Goal: Transaction & Acquisition: Purchase product/service

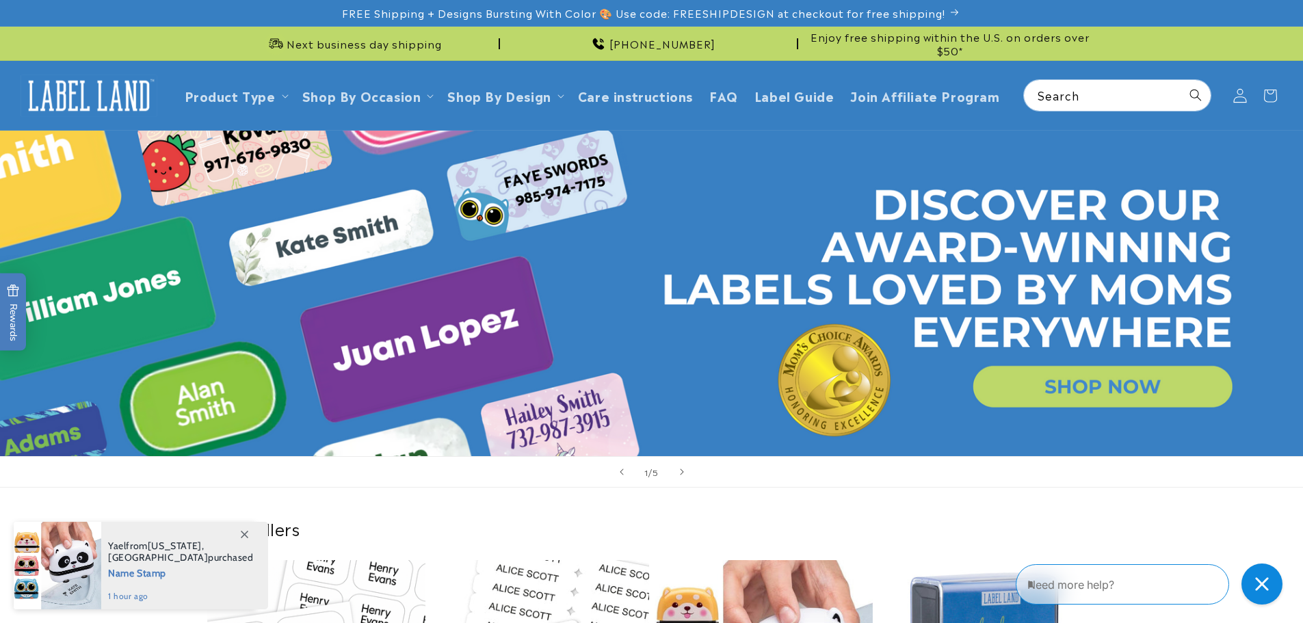
click at [1240, 94] on icon at bounding box center [1239, 95] width 14 height 14
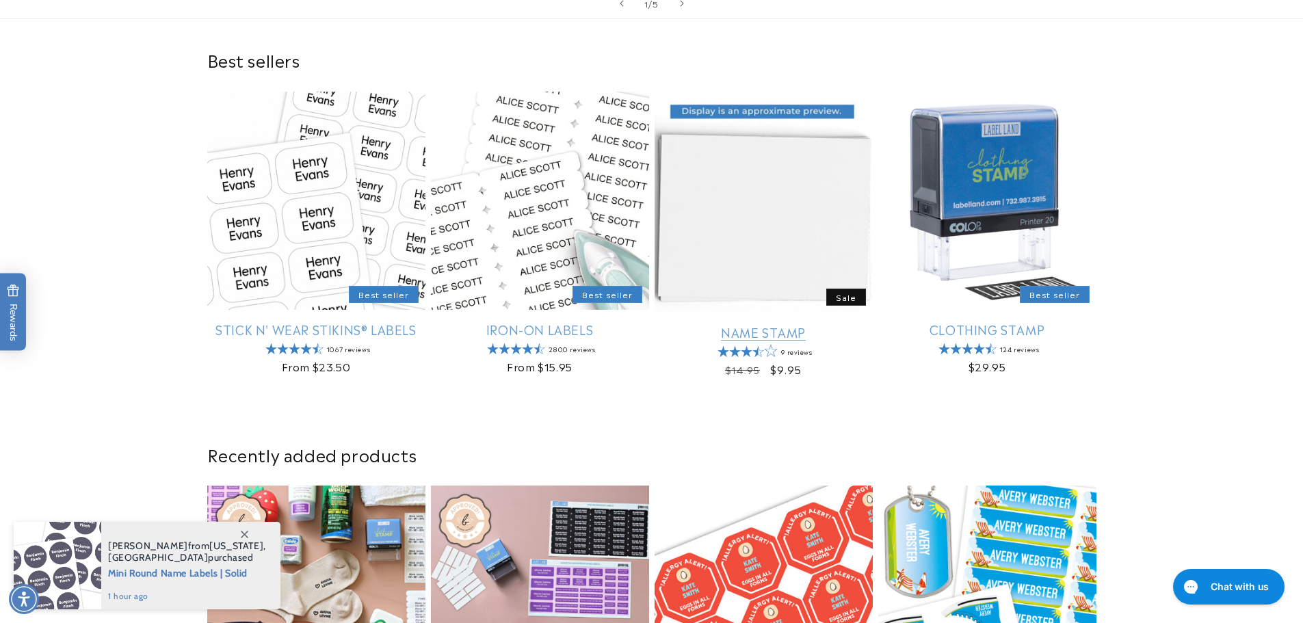
scroll to position [479, 0]
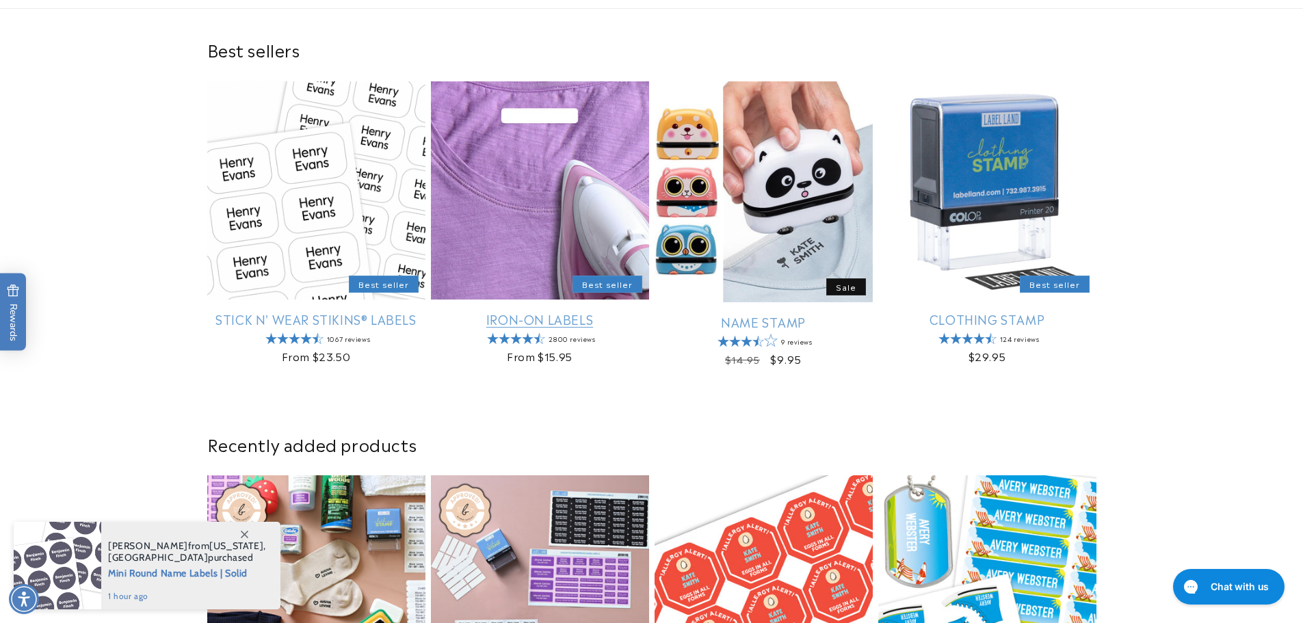
click at [526, 324] on link "Iron-On Labels" at bounding box center [540, 319] width 218 height 16
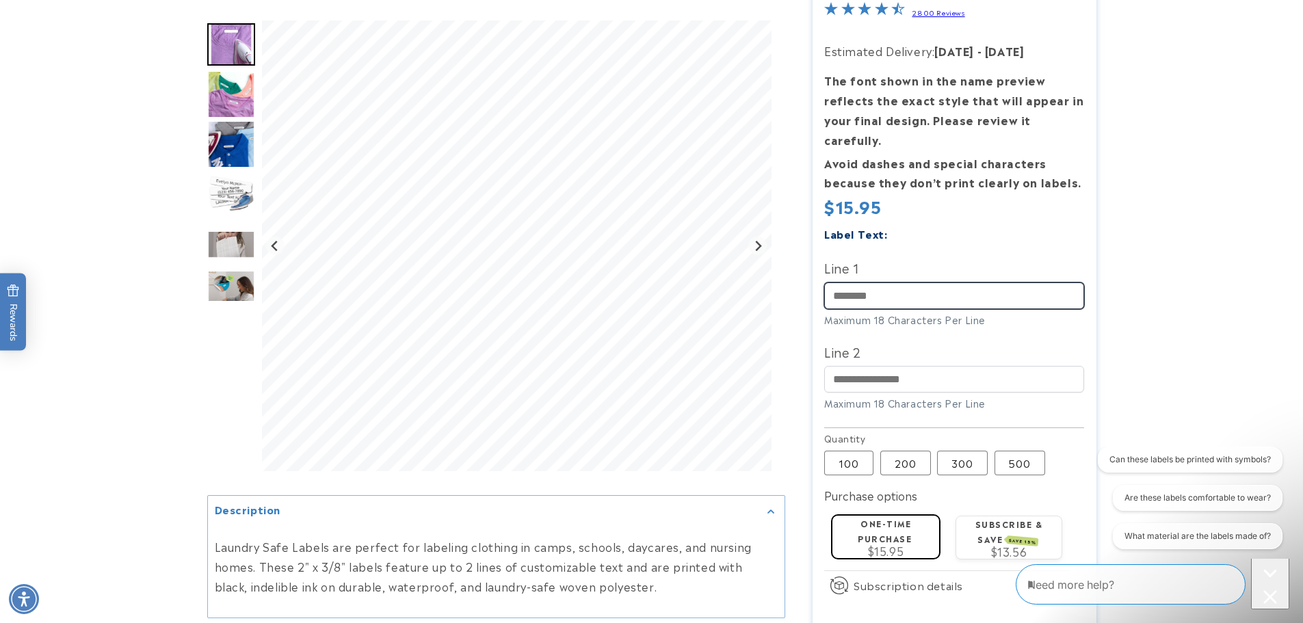
click at [857, 287] on input "Line 1" at bounding box center [954, 295] width 260 height 27
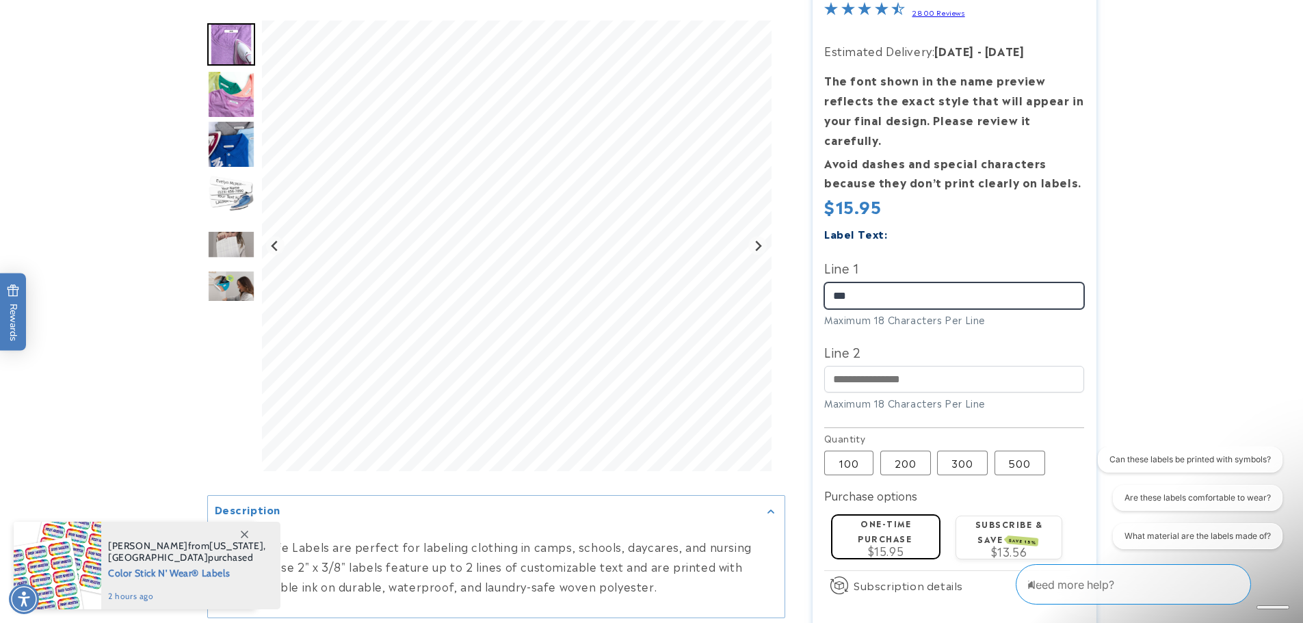
type input "***"
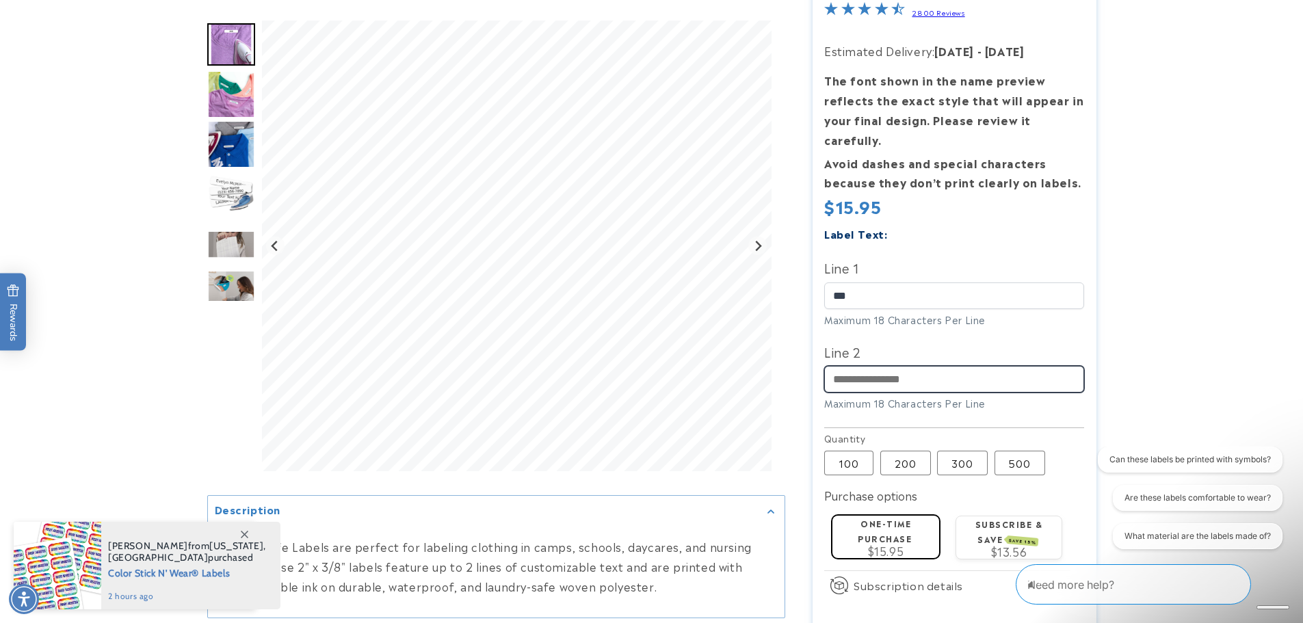
drag, startPoint x: 834, startPoint y: 362, endPoint x: 827, endPoint y: 354, distance: 11.2
click at [834, 366] on input "Line 2" at bounding box center [954, 379] width 260 height 27
type input "*****"
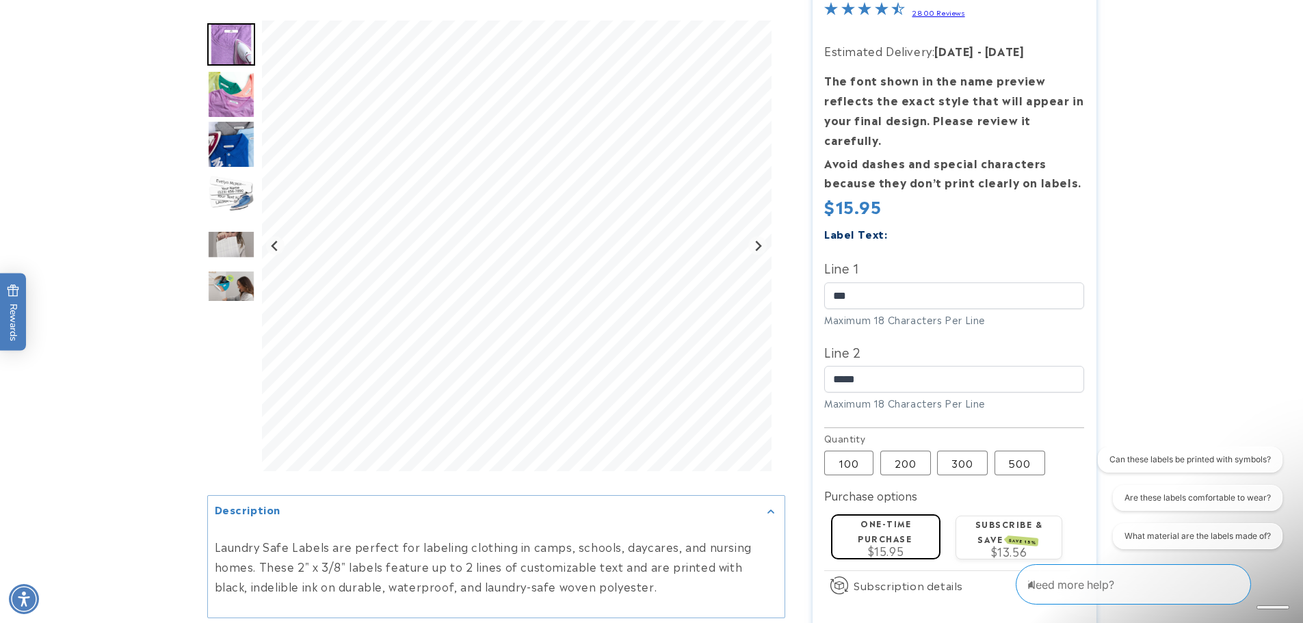
click at [882, 521] on label "One-time purchase" at bounding box center [884, 530] width 54 height 27
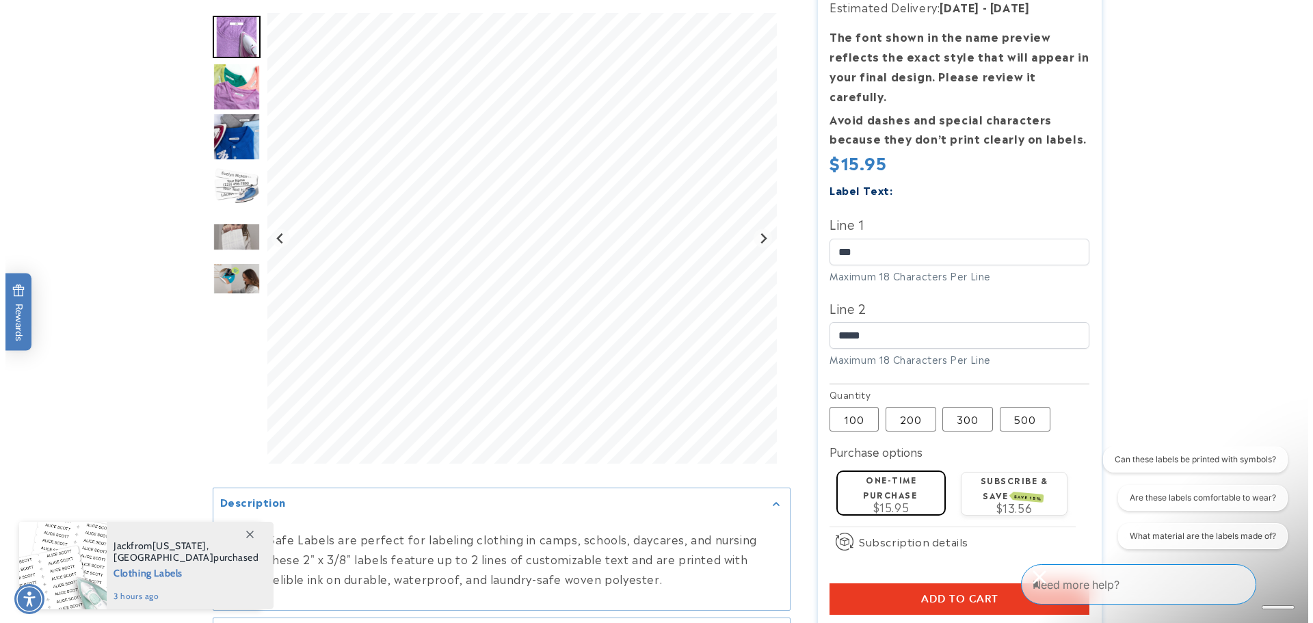
scroll to position [274, 0]
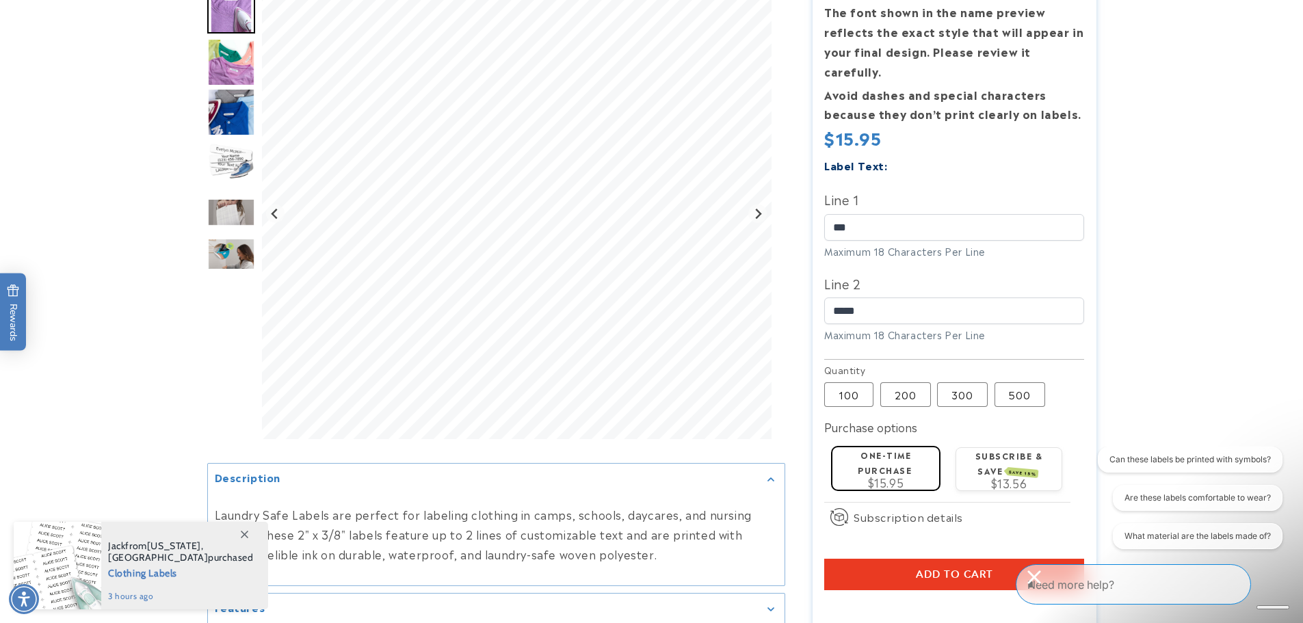
click at [913, 559] on button "Add to cart" at bounding box center [954, 574] width 260 height 31
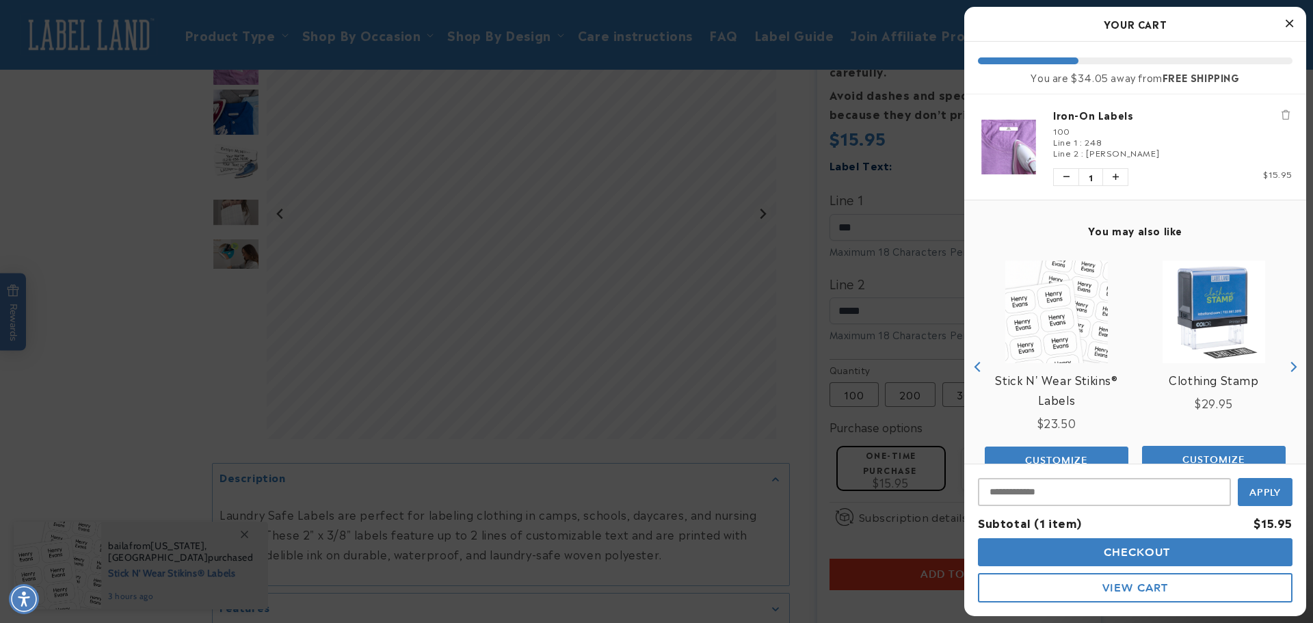
click at [1060, 590] on button "View Cart" at bounding box center [1135, 587] width 315 height 29
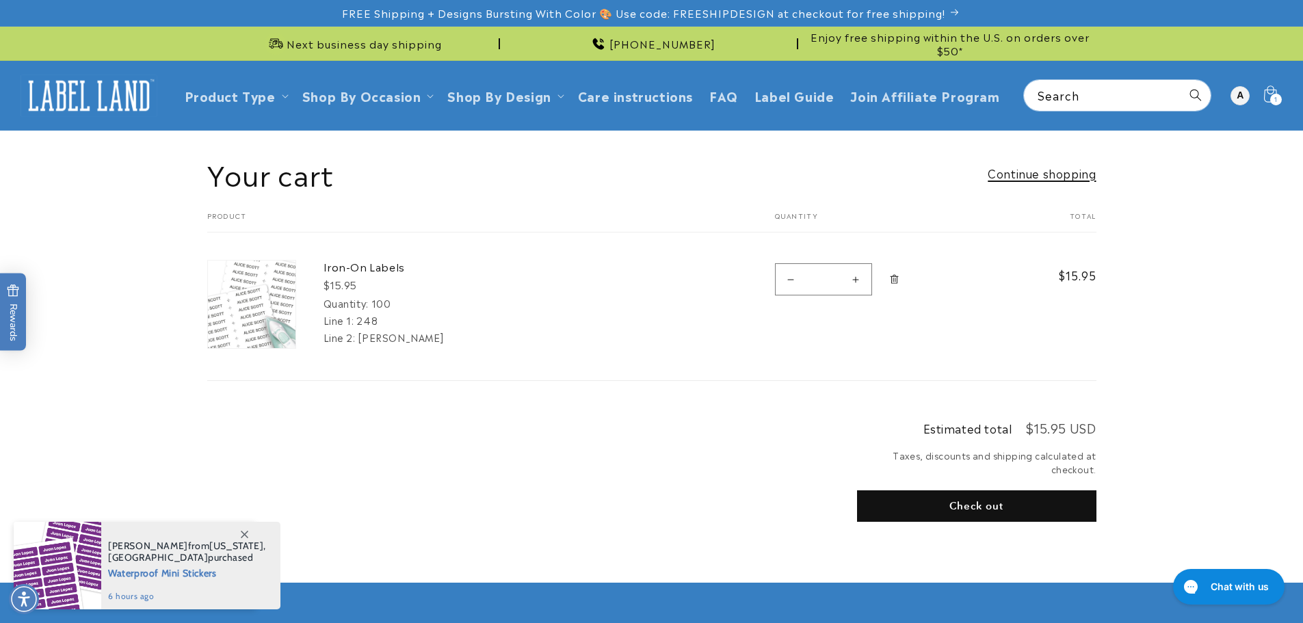
click at [1018, 176] on link "Continue shopping" at bounding box center [1041, 173] width 108 height 20
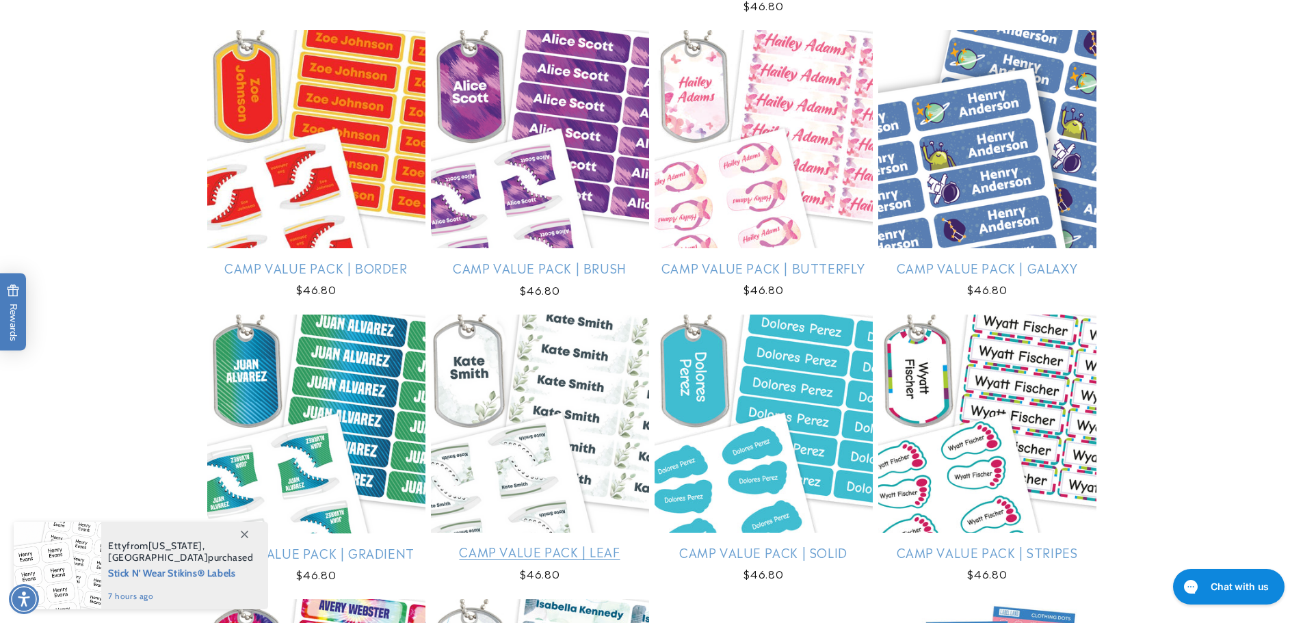
scroll to position [2120, 0]
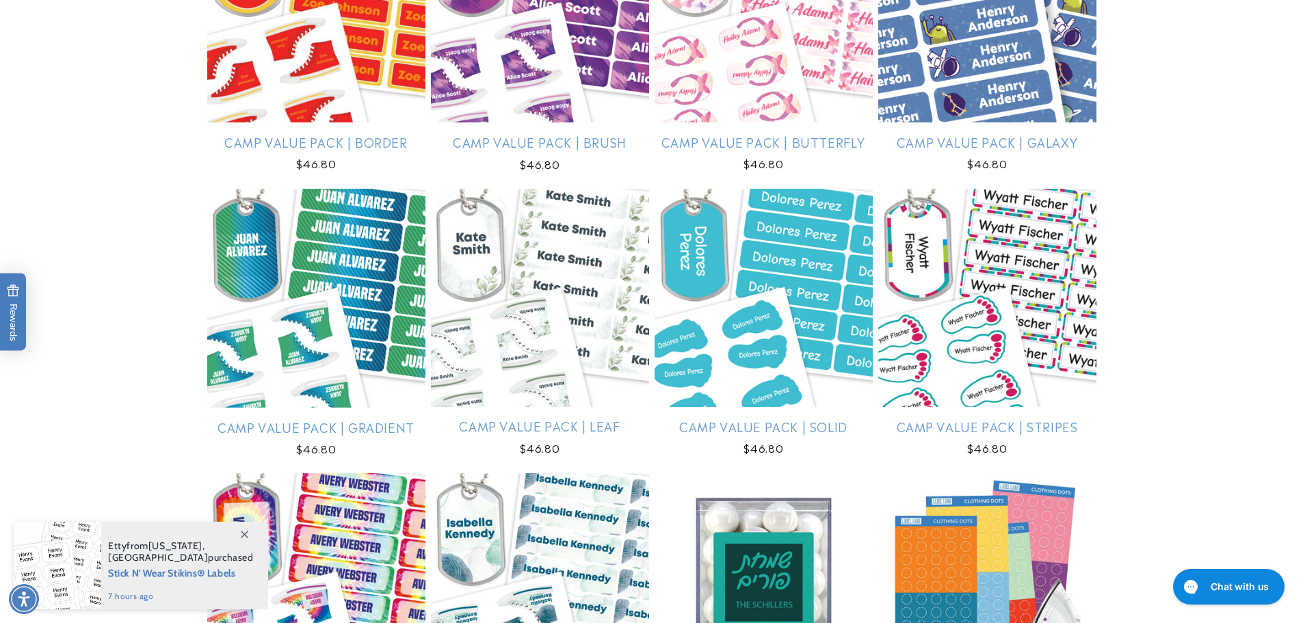
click at [241, 531] on icon at bounding box center [245, 535] width 8 height 8
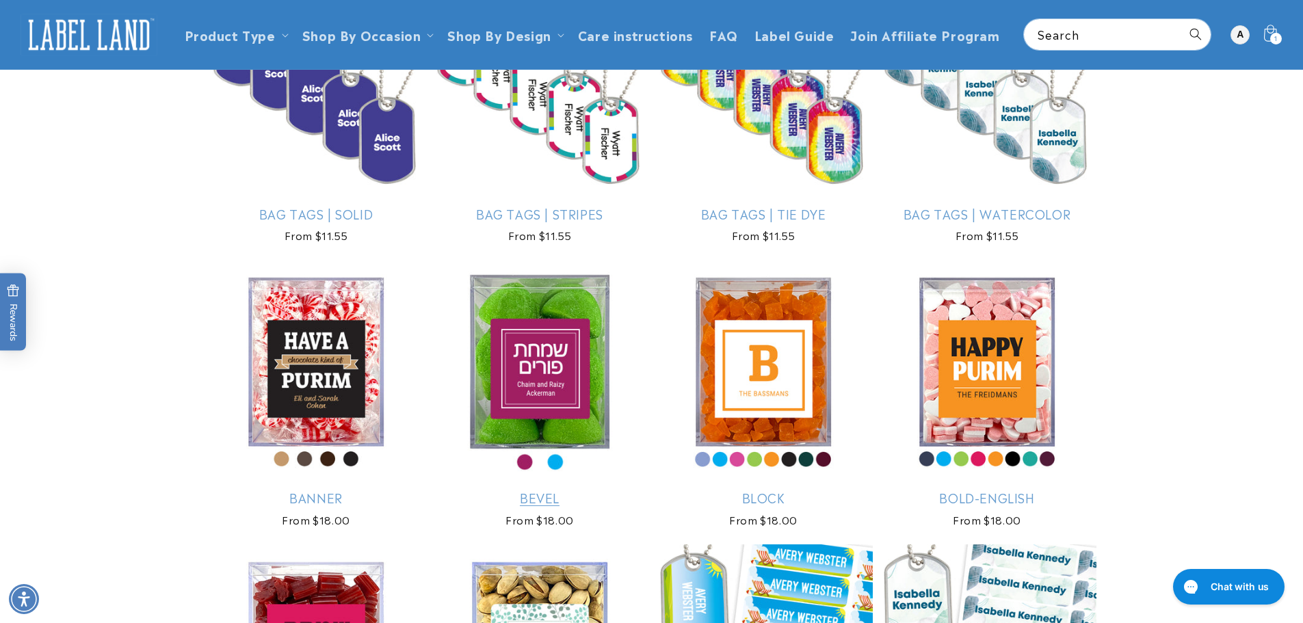
scroll to position [1162, 0]
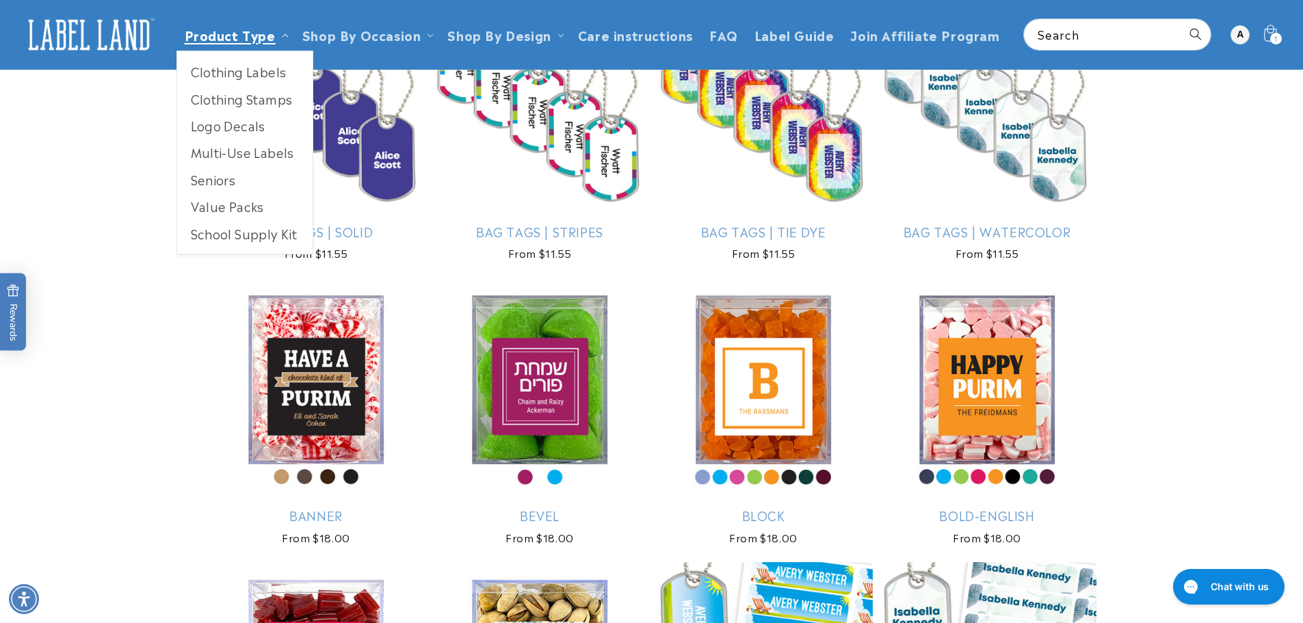
click at [230, 28] on link "Product Type" at bounding box center [230, 34] width 91 height 18
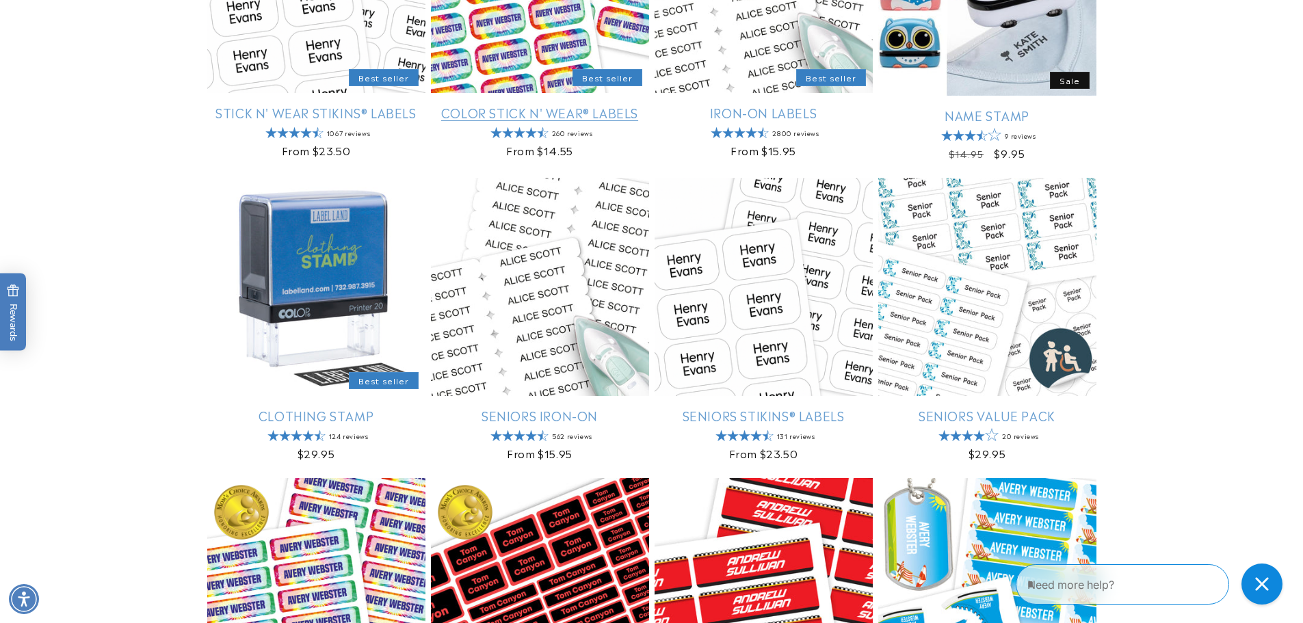
scroll to position [410, 0]
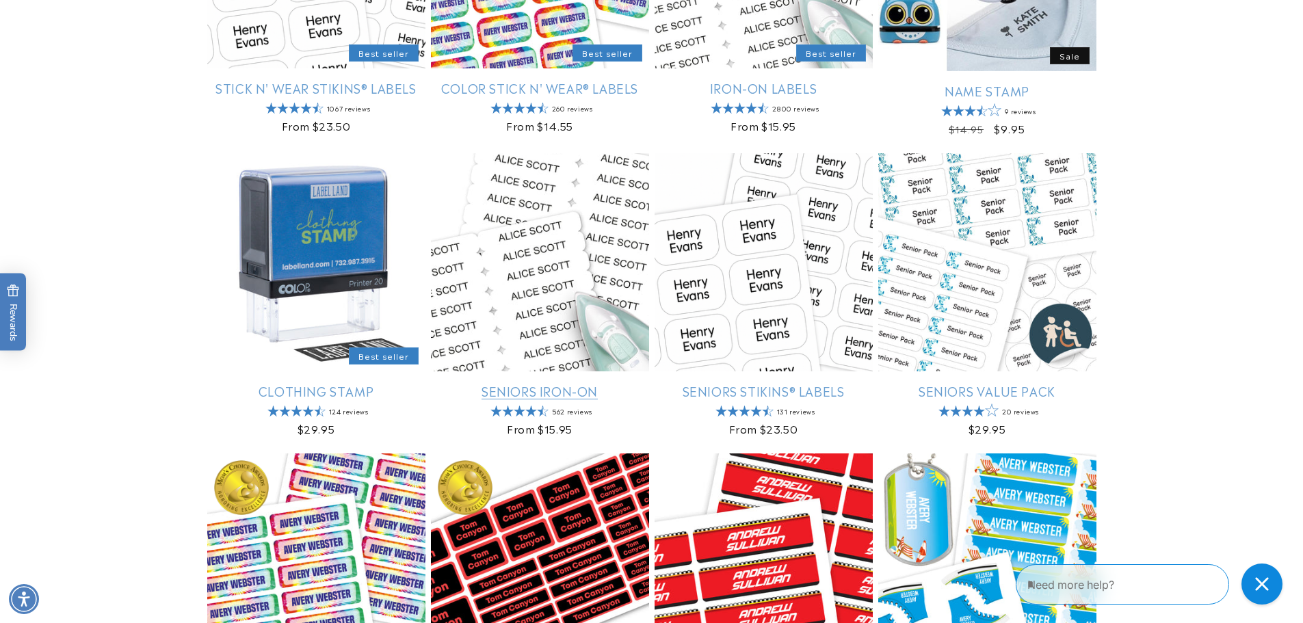
click at [553, 393] on link "Seniors Iron-On" at bounding box center [540, 391] width 218 height 16
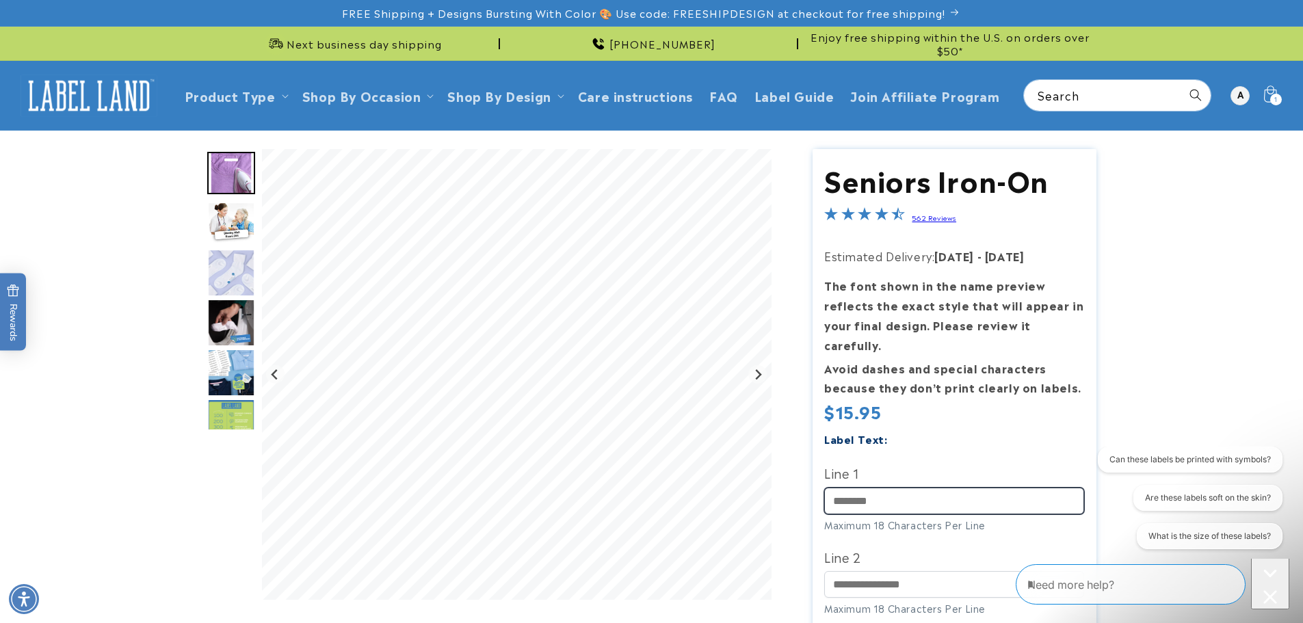
click at [856, 488] on input "Line 1" at bounding box center [954, 501] width 260 height 27
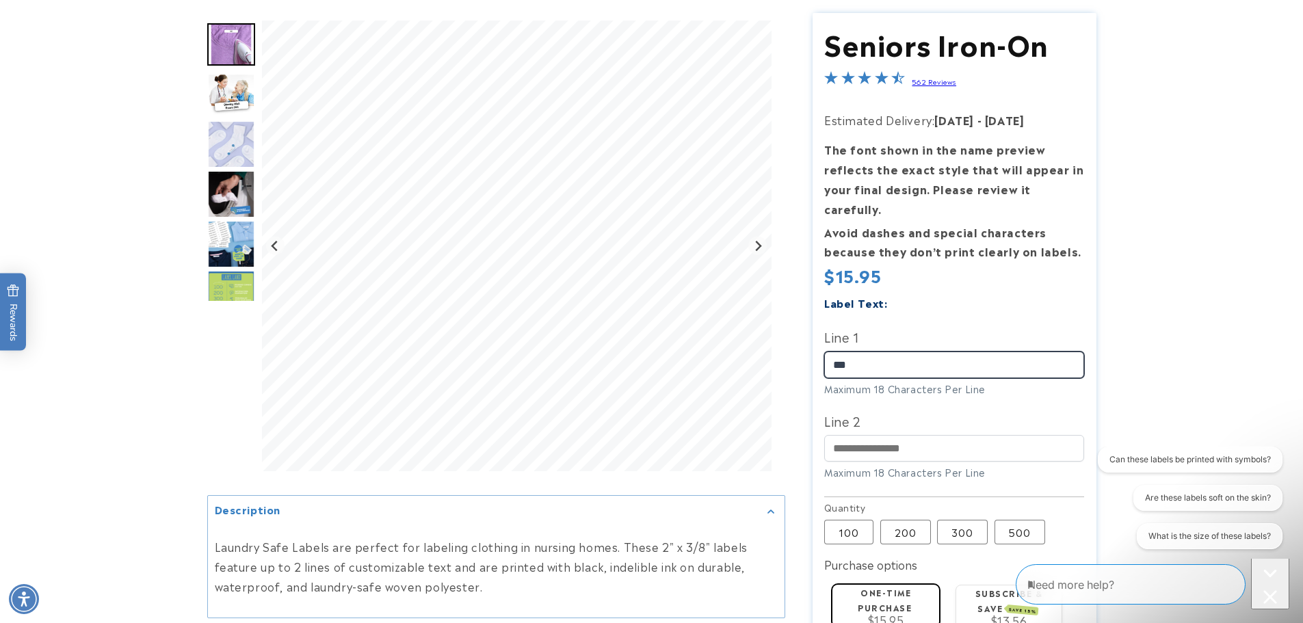
scroll to position [137, 0]
type input "***"
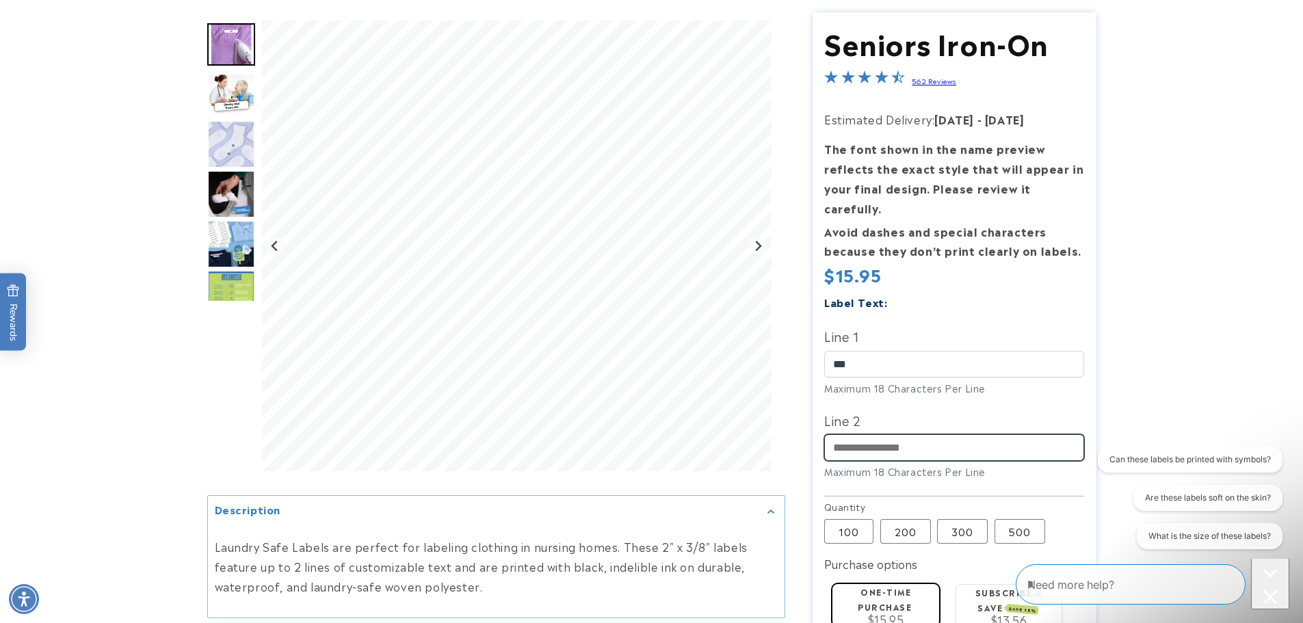
click at [857, 434] on input "Line 2" at bounding box center [954, 447] width 260 height 27
type input "********"
click at [890, 584] on div "One-time purchase $15.95" at bounding box center [886, 604] width 96 height 40
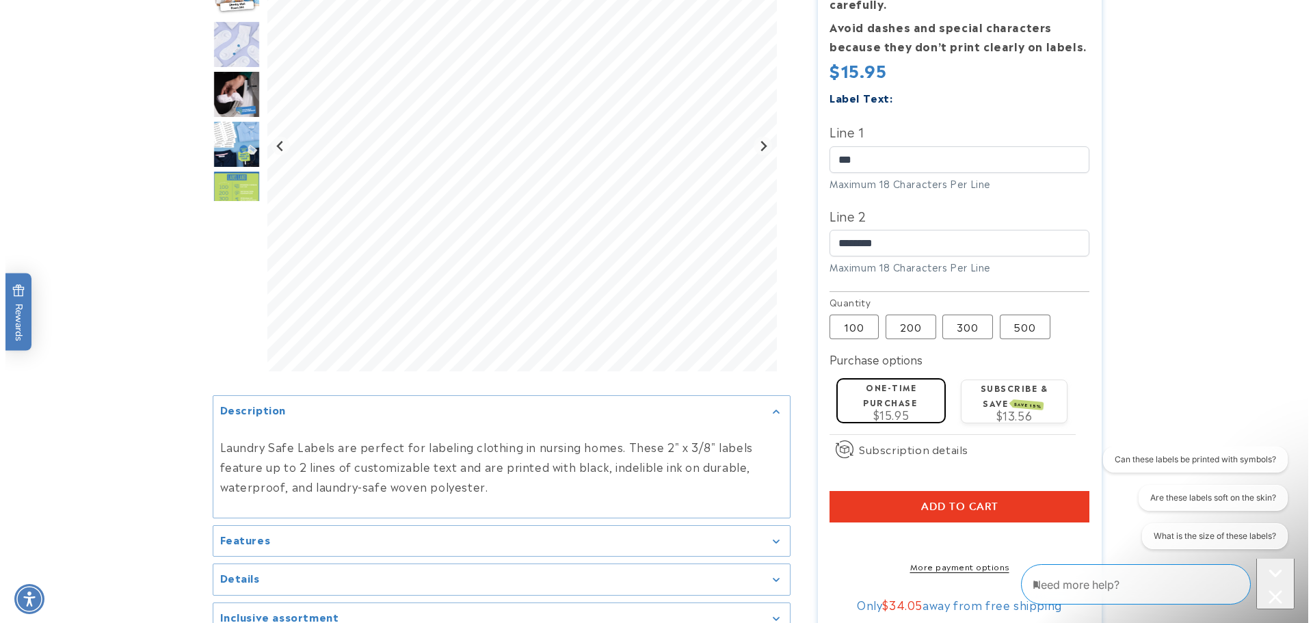
scroll to position [342, 0]
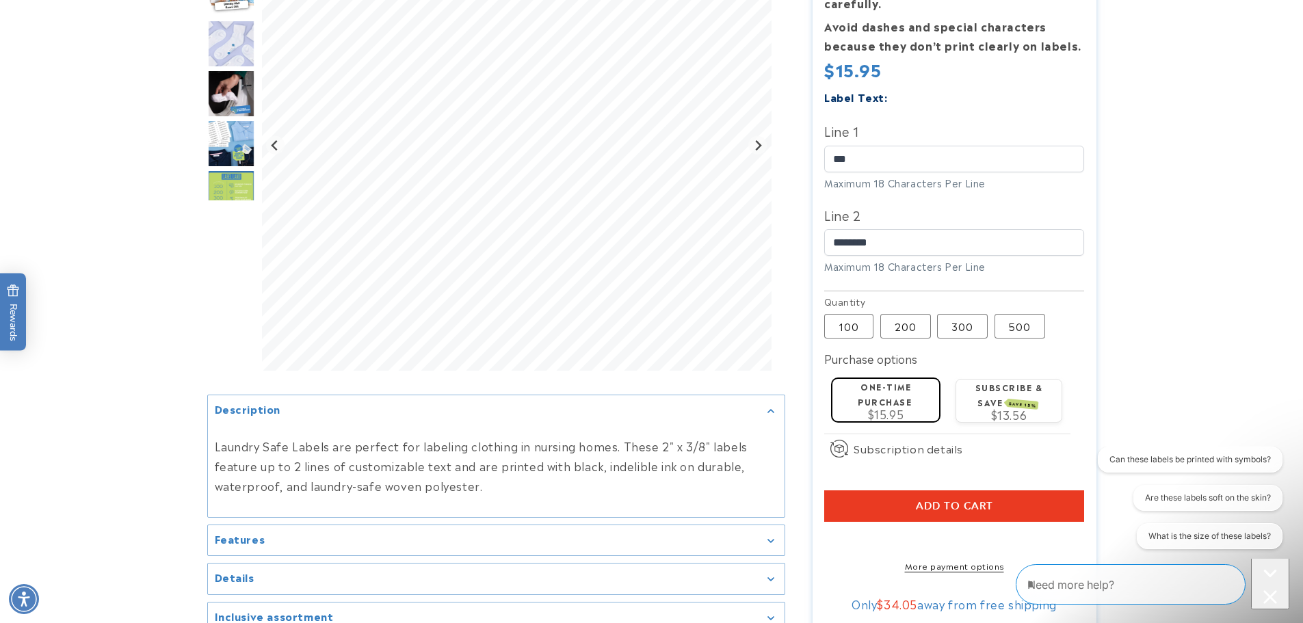
click at [900, 492] on button "Add to cart" at bounding box center [954, 505] width 260 height 31
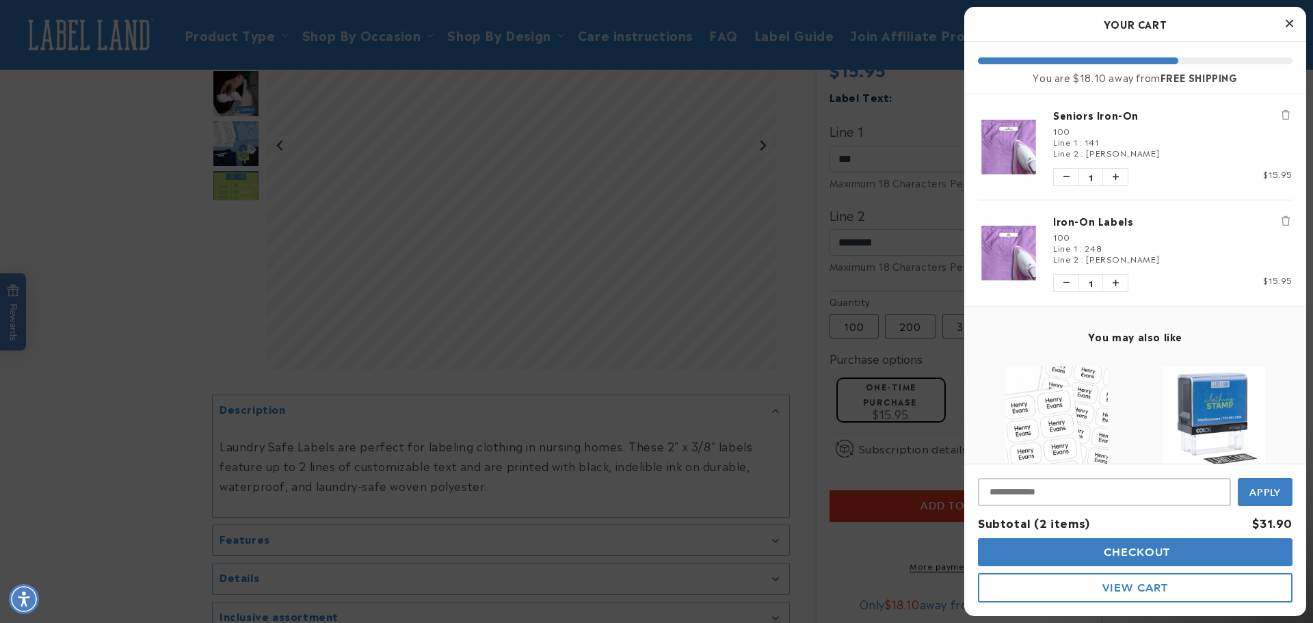
click at [1281, 116] on icon "Remove Seniors Iron-On" at bounding box center [1285, 115] width 8 height 10
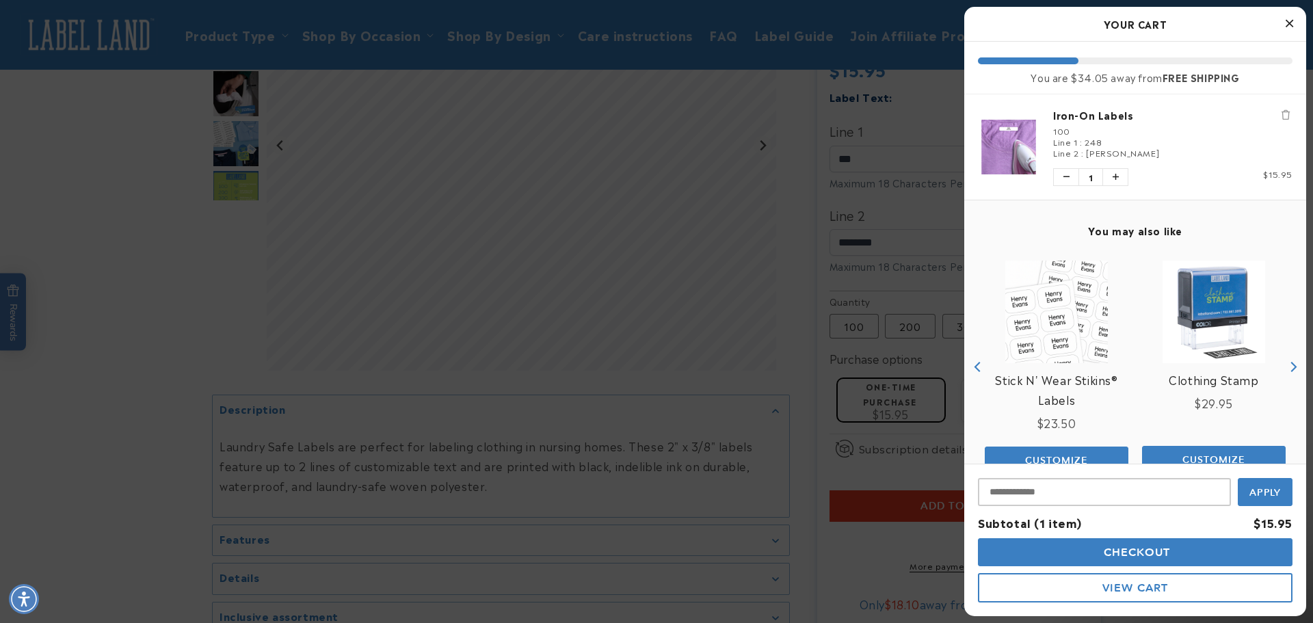
click at [1039, 588] on button "View Cart" at bounding box center [1135, 587] width 315 height 29
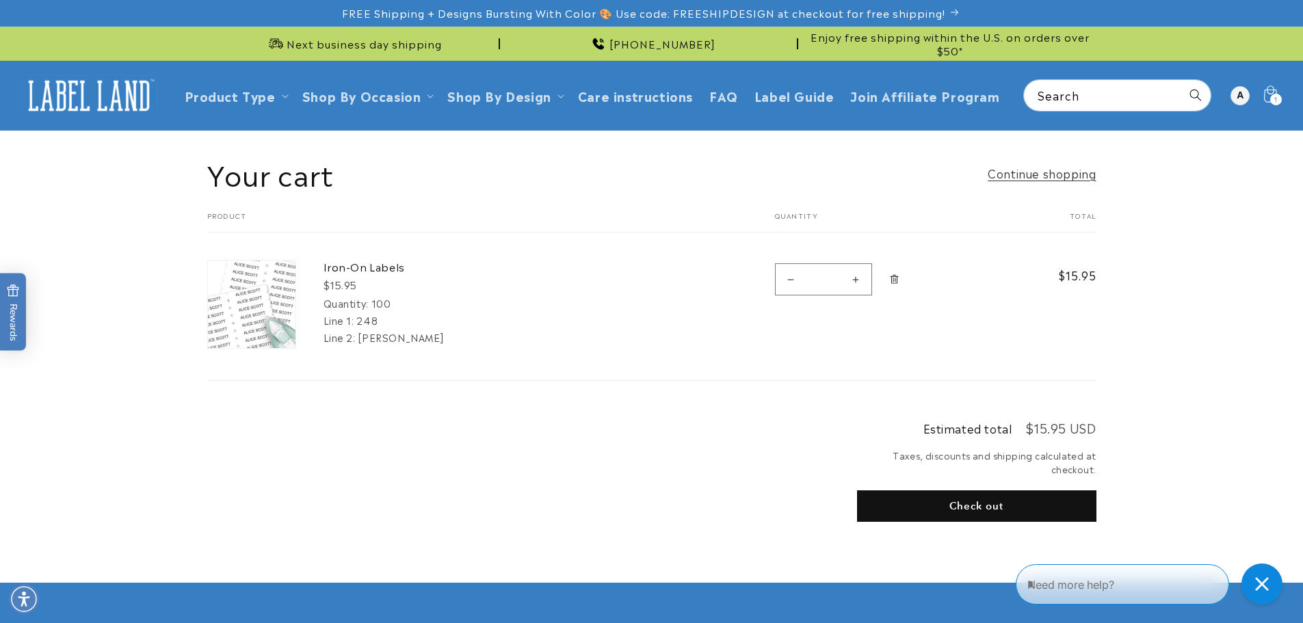
click at [894, 280] on icon "Remove Iron-On Labels - 100" at bounding box center [893, 280] width 3 height 5
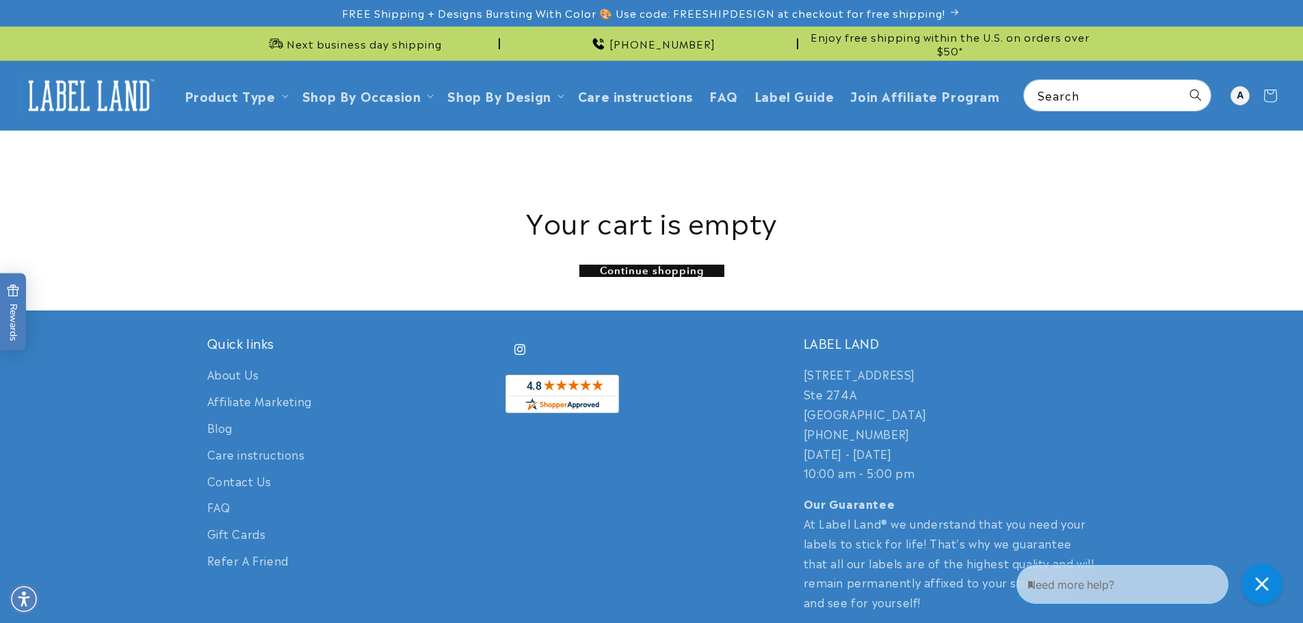
click at [624, 271] on link "Continue shopping" at bounding box center [651, 271] width 145 height 12
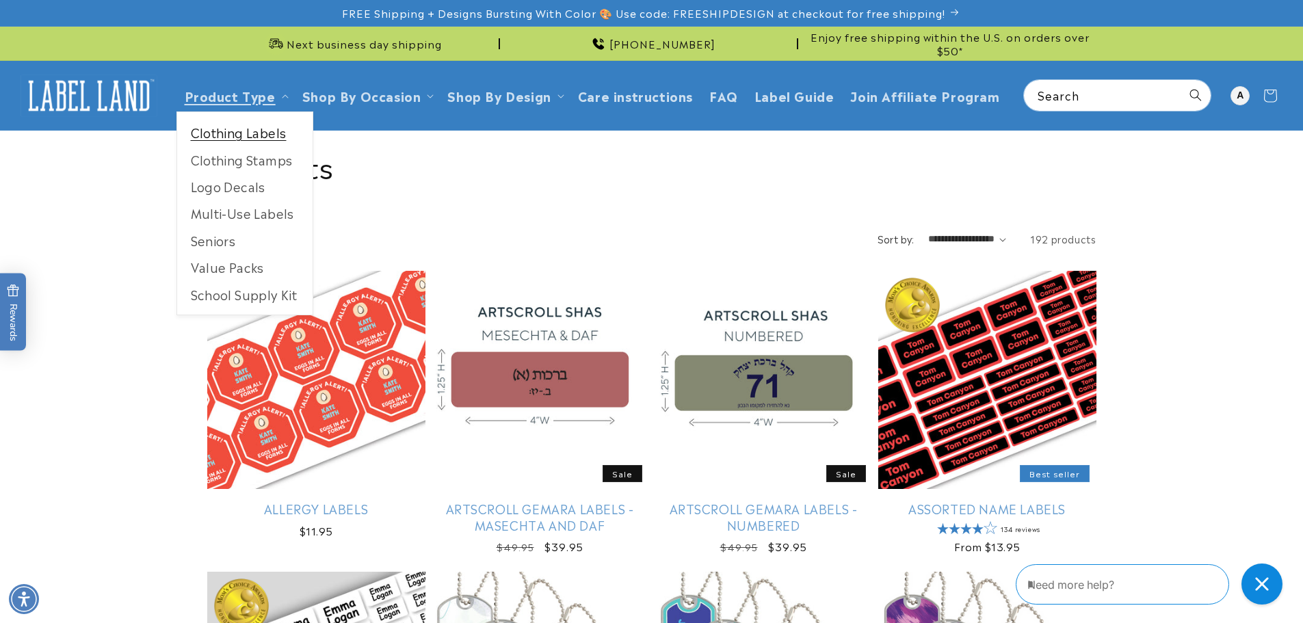
click at [236, 132] on link "Clothing Labels" at bounding box center [244, 132] width 135 height 27
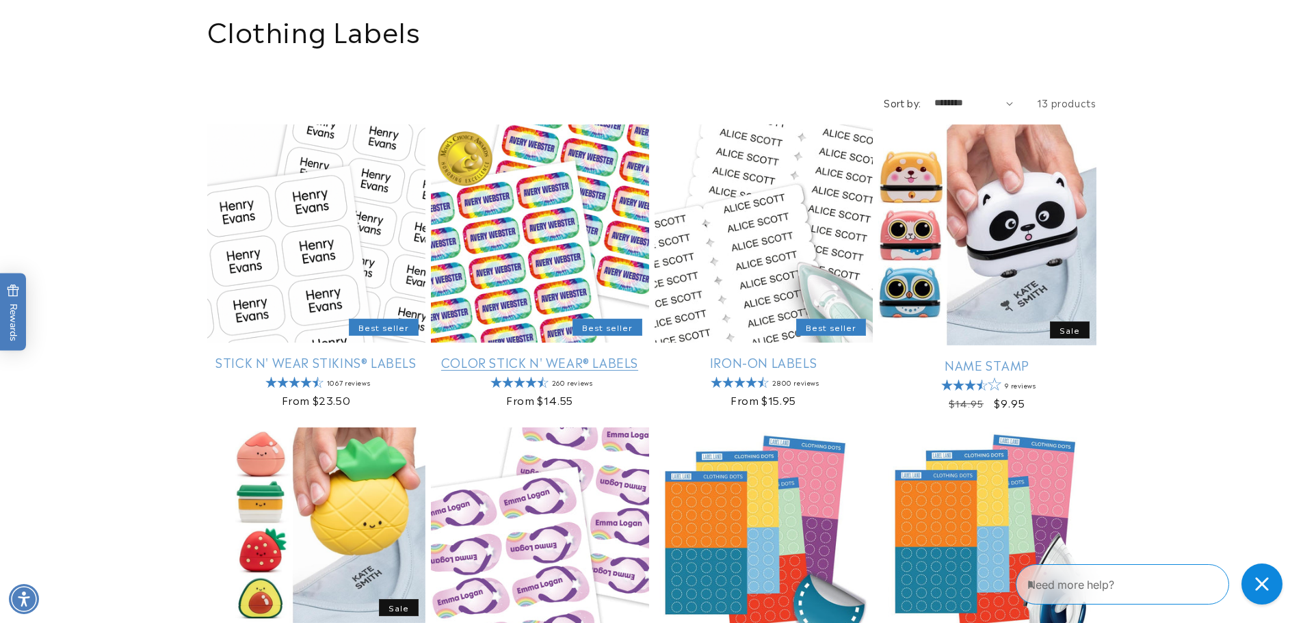
scroll to position [137, 0]
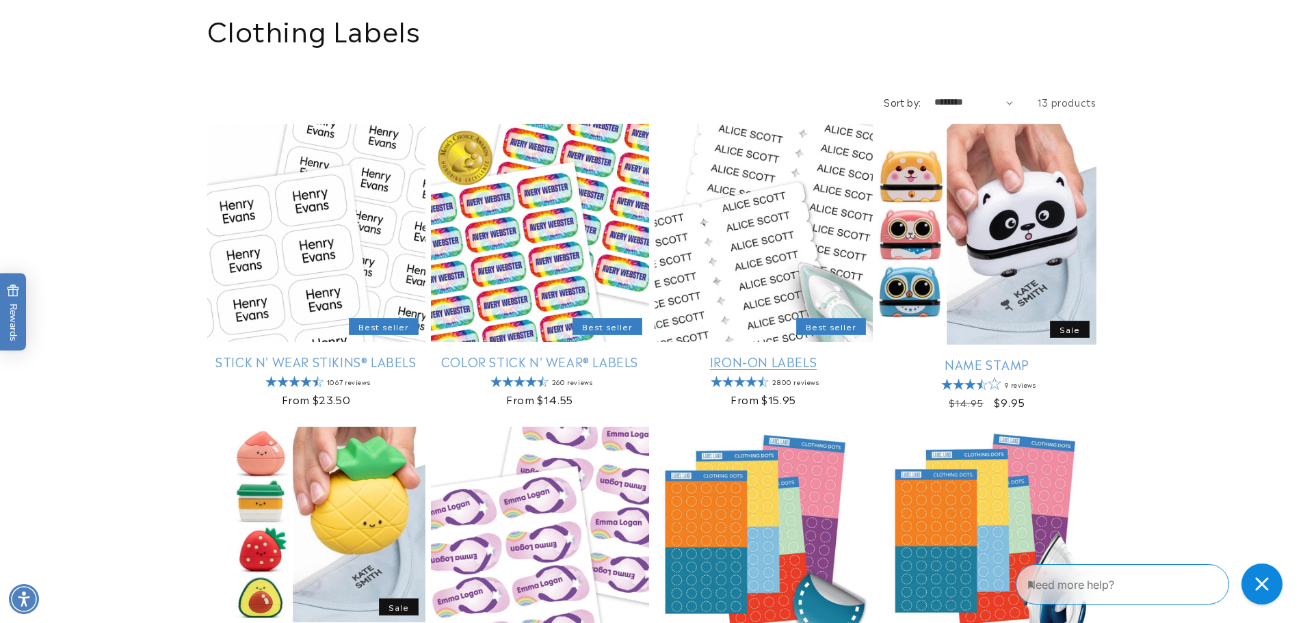
click at [756, 365] on link "Iron-On Labels" at bounding box center [763, 362] width 218 height 16
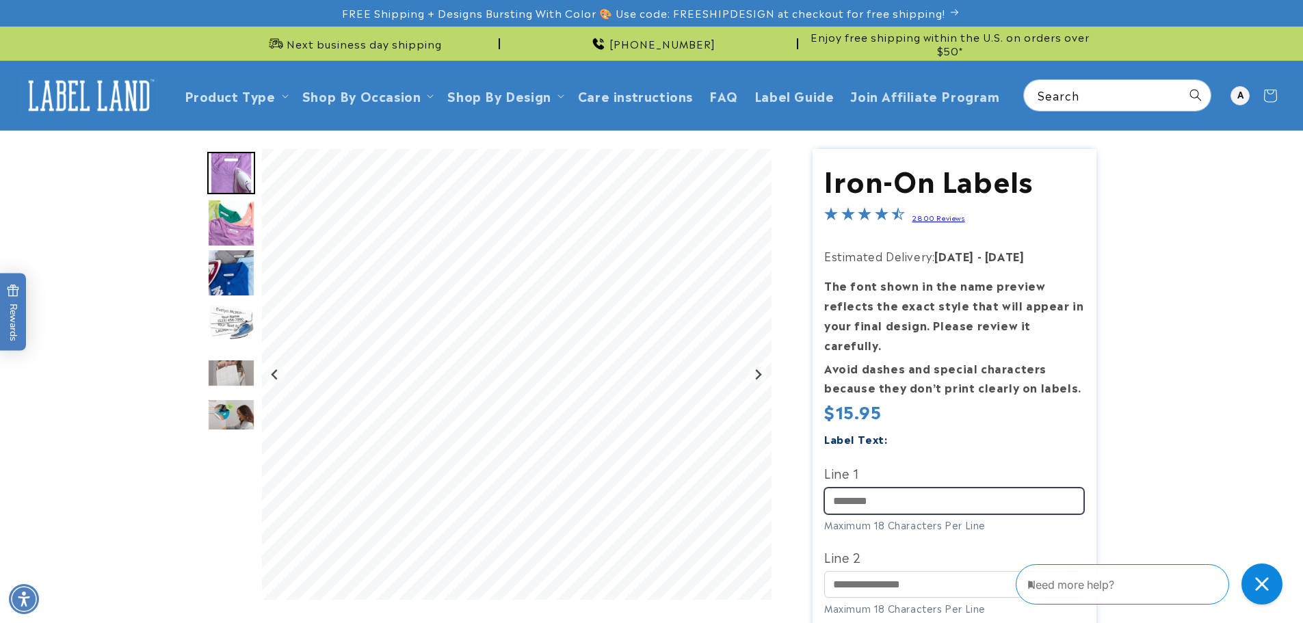
click at [850, 488] on input "Line 1" at bounding box center [954, 501] width 260 height 27
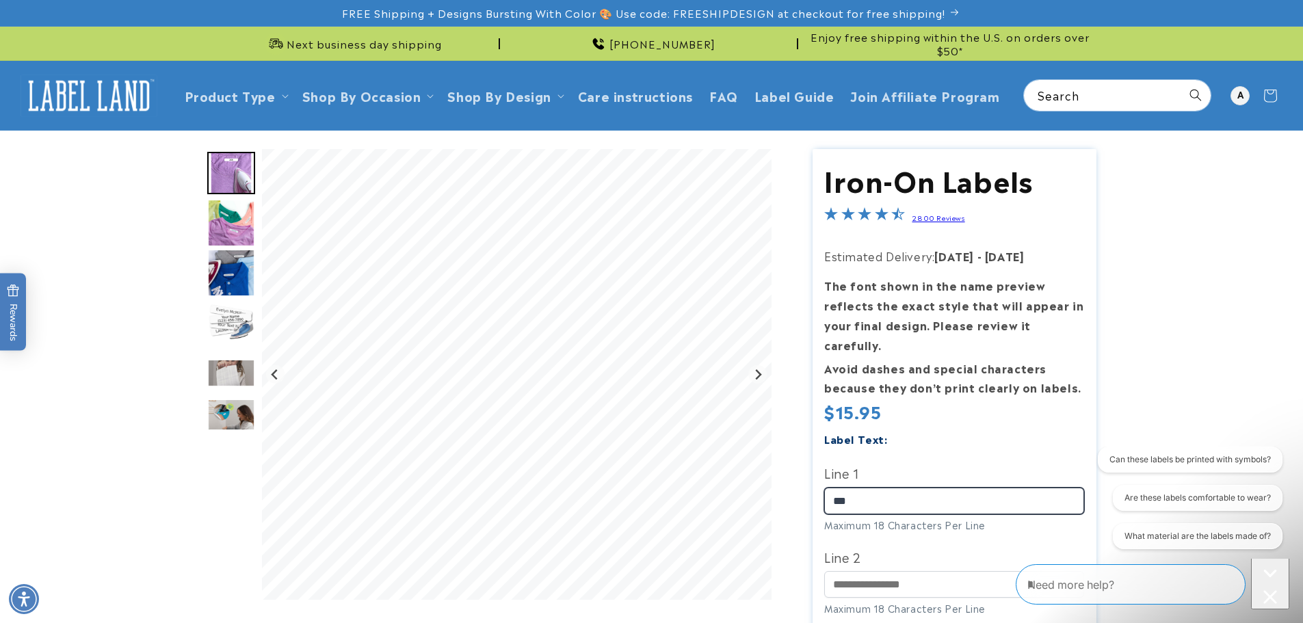
type input "***"
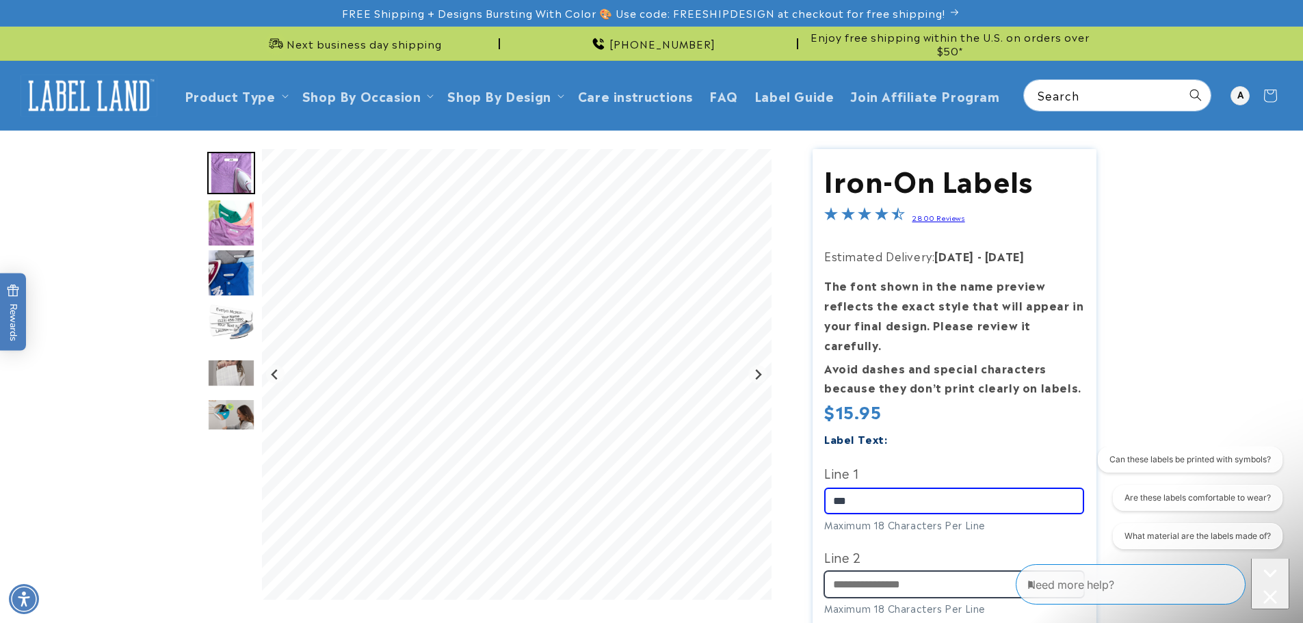
click at [881, 571] on input "Line 2" at bounding box center [954, 584] width 260 height 27
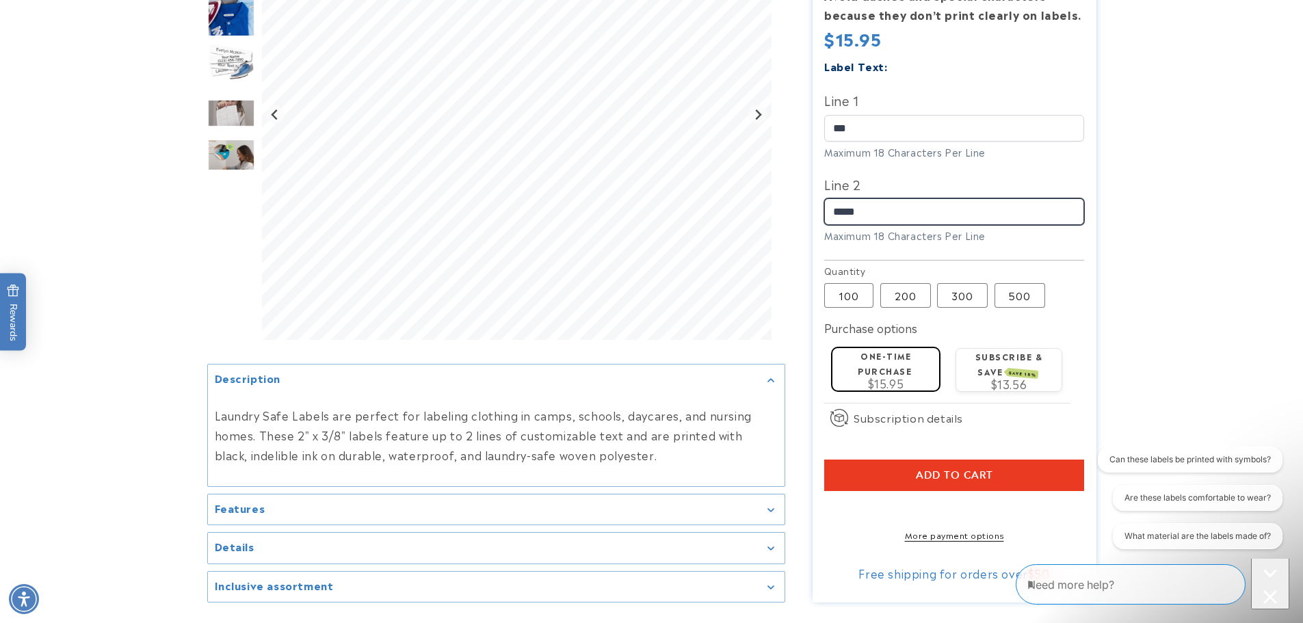
scroll to position [410, 0]
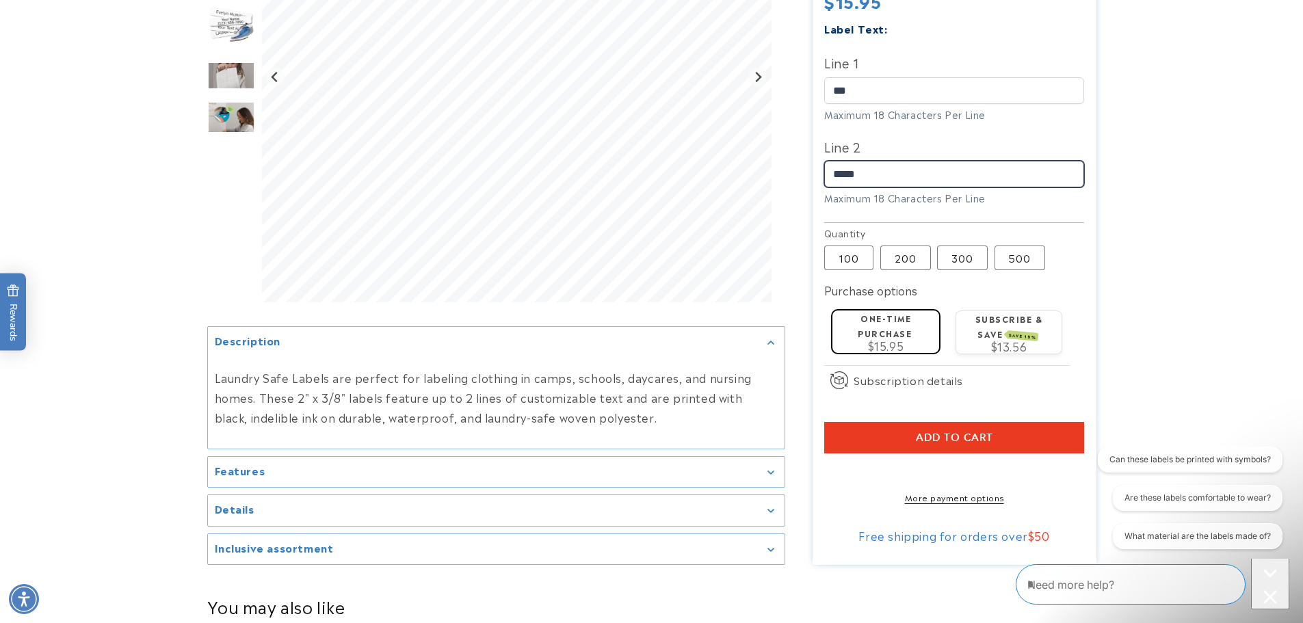
type input "*****"
click at [895, 312] on label "One-time purchase" at bounding box center [884, 325] width 54 height 27
click at [877, 422] on button "Add to cart" at bounding box center [954, 437] width 260 height 31
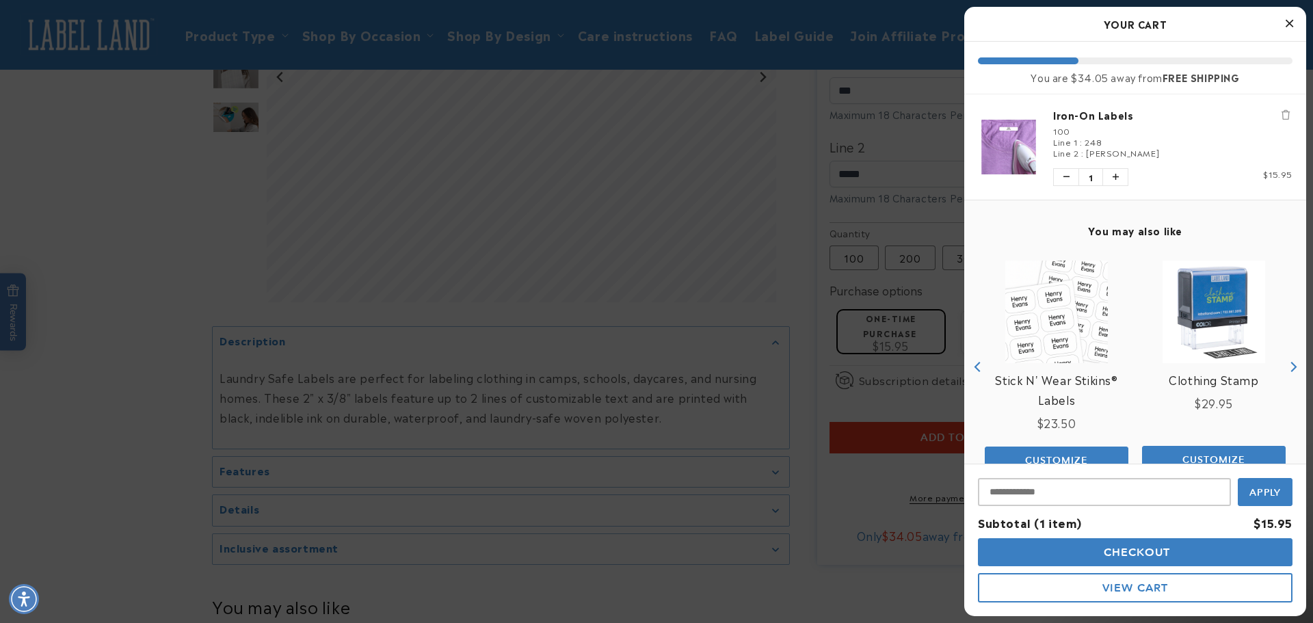
click at [798, 390] on div at bounding box center [656, 311] width 1313 height 623
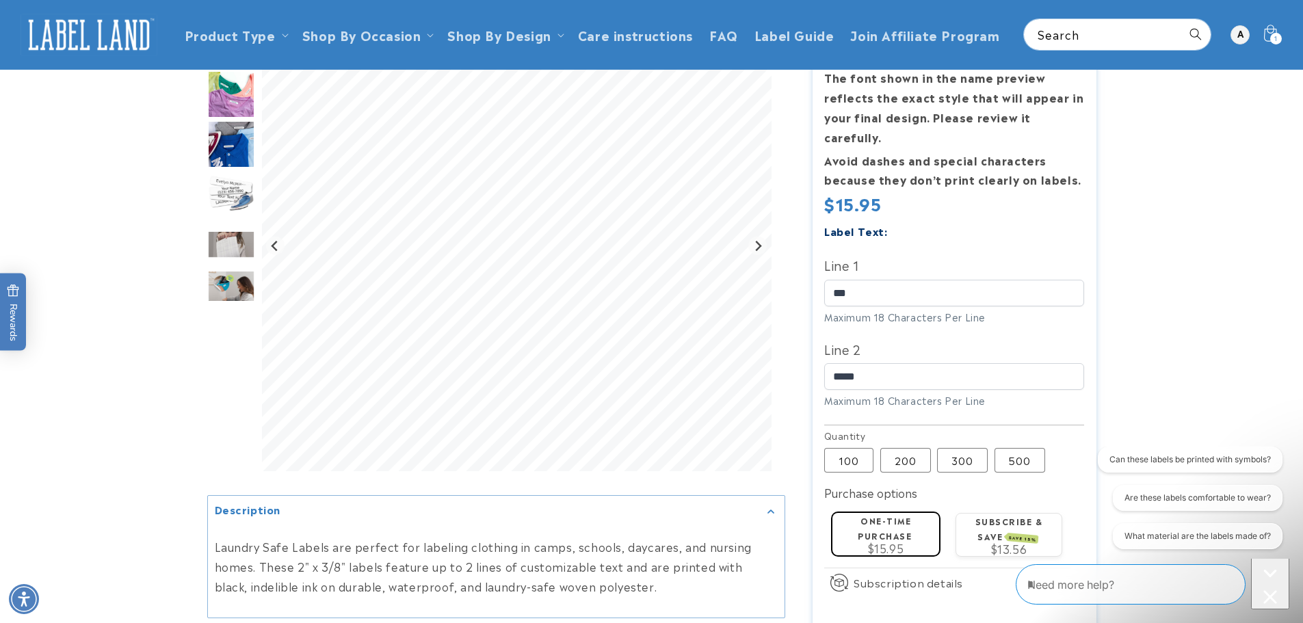
scroll to position [205, 0]
drag, startPoint x: 821, startPoint y: 279, endPoint x: 778, endPoint y: 278, distance: 43.1
click at [777, 279] on div at bounding box center [651, 357] width 889 height 826
type input "***"
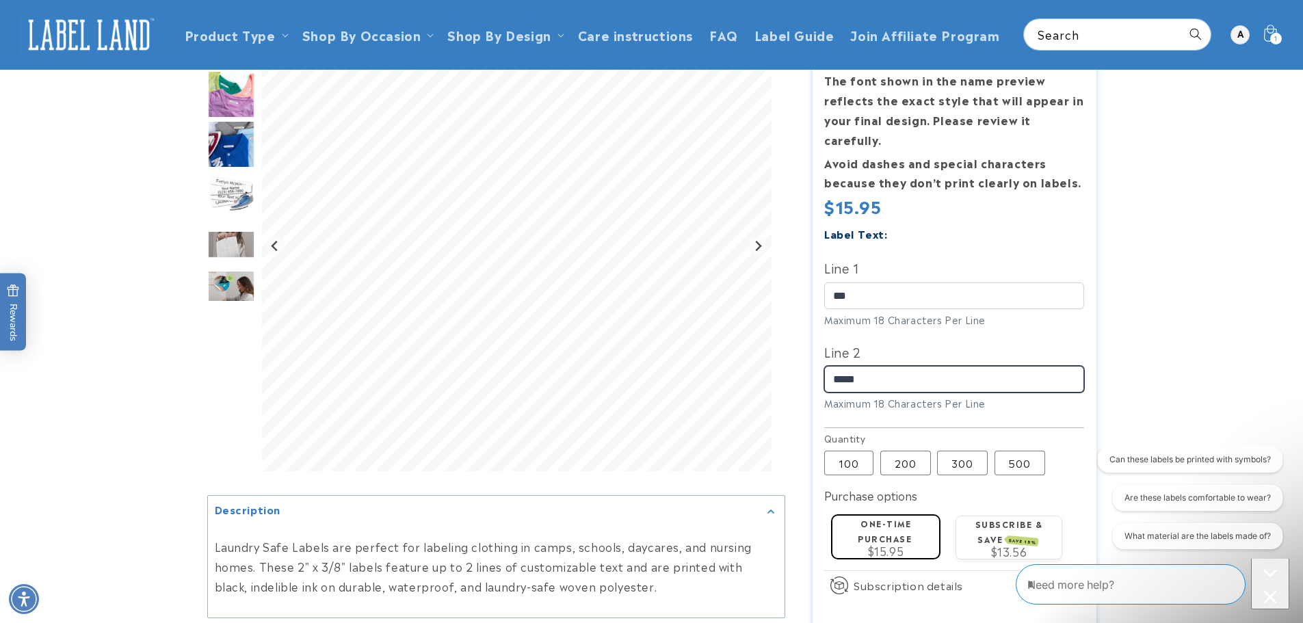
drag, startPoint x: 878, startPoint y: 364, endPoint x: 787, endPoint y: 360, distance: 91.0
click at [787, 360] on div "Iron-On Labels Iron-On Labels 2800 Reviews Estimated Delivery: [DATE] - [DATE] …" at bounding box center [940, 357] width 311 height 826
type input "********"
click at [869, 520] on label "One-time purchase" at bounding box center [884, 530] width 54 height 27
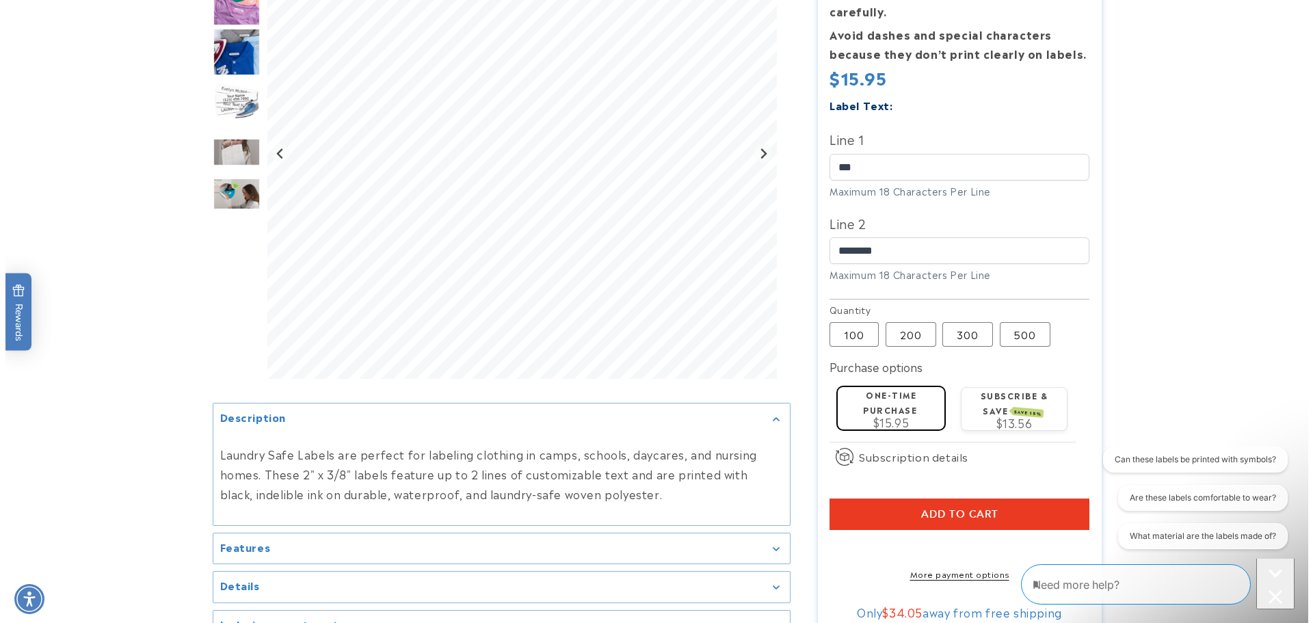
scroll to position [342, 0]
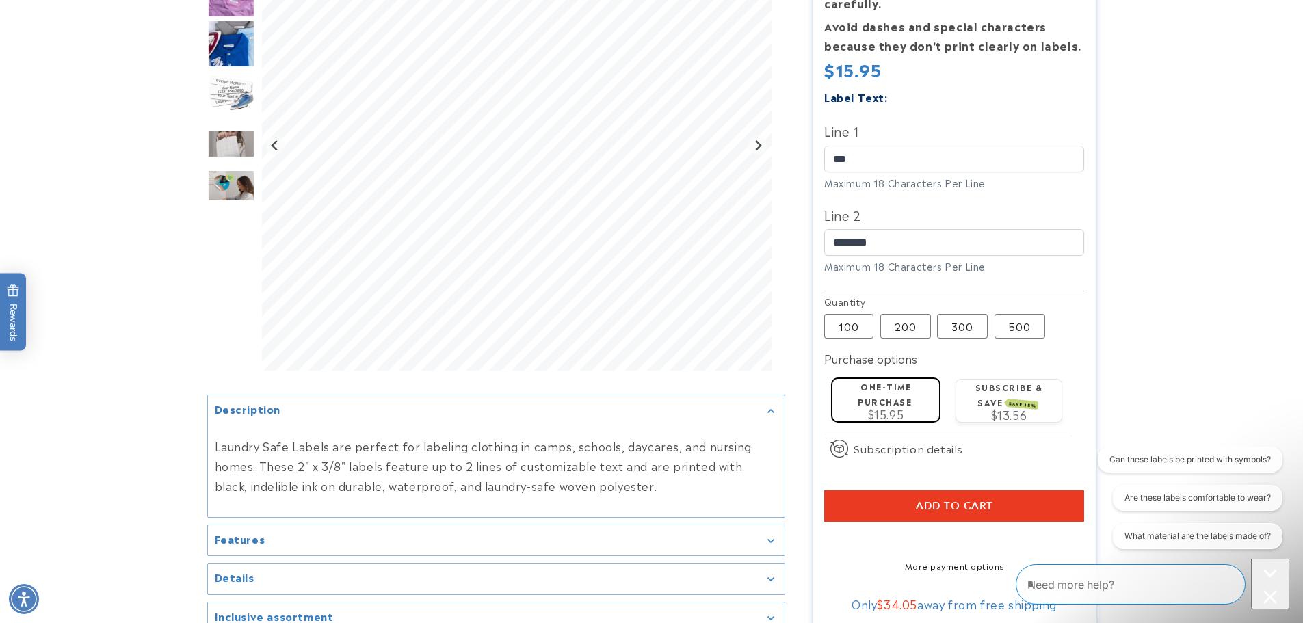
click at [918, 500] on span "Add to cart" at bounding box center [954, 506] width 77 height 12
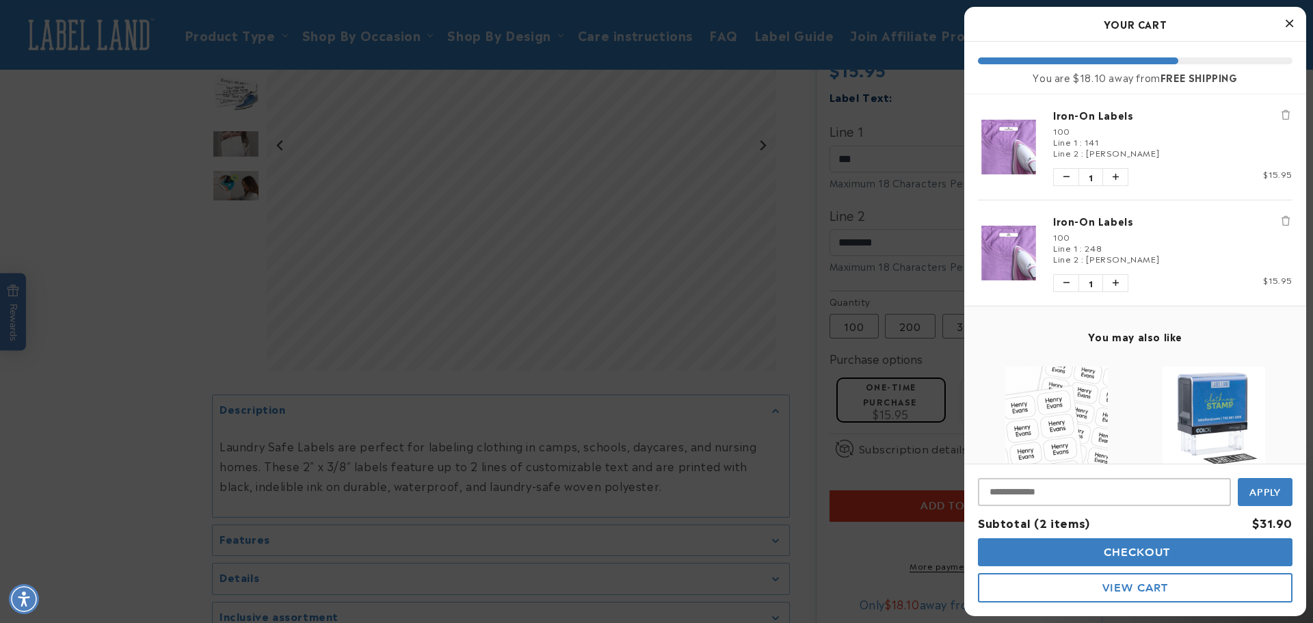
click at [1158, 552] on span "Checkout" at bounding box center [1135, 552] width 70 height 13
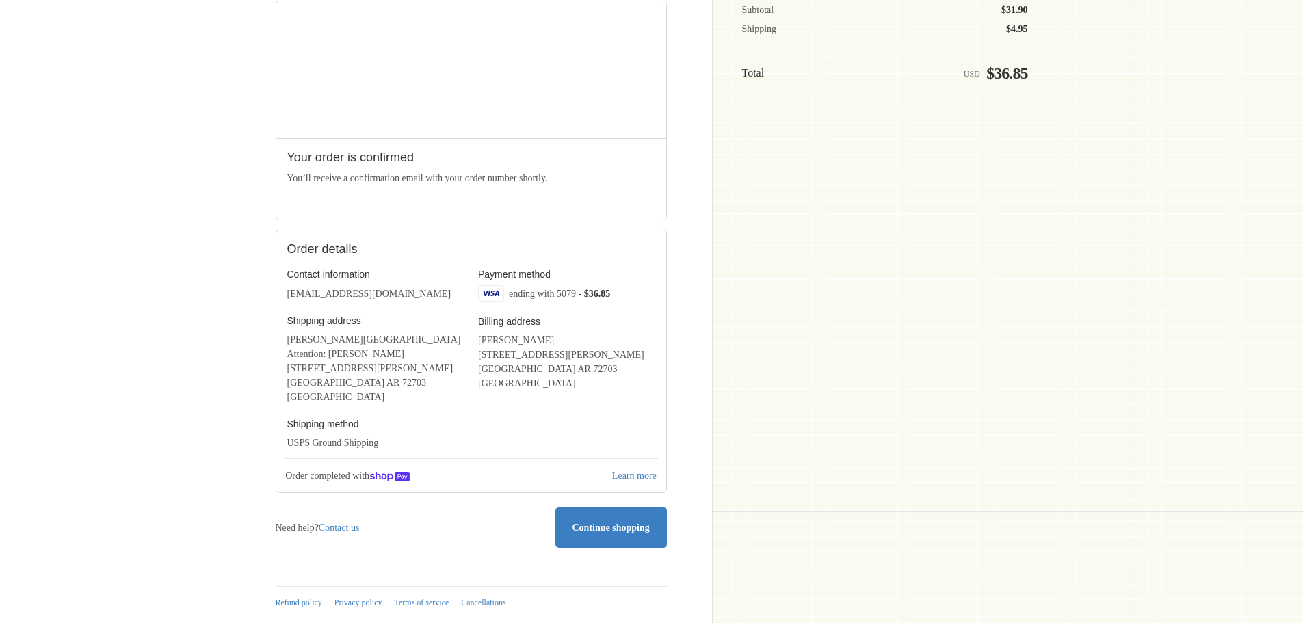
scroll to position [274, 0]
click at [611, 521] on icon at bounding box center [611, 528] width 14 height 14
